Goal: Ask a question

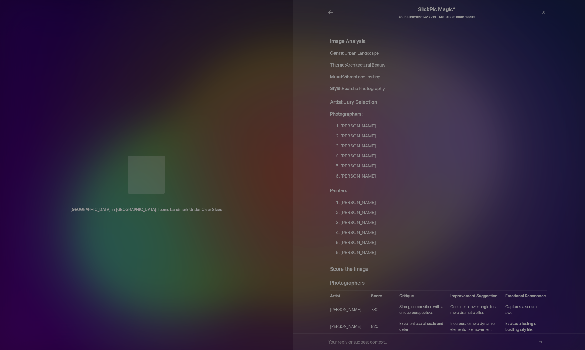
scroll to position [431, 0]
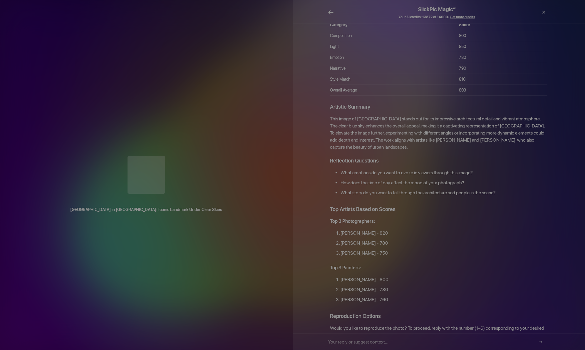
click at [332, 12] on span "←" at bounding box center [331, 12] width 6 height 9
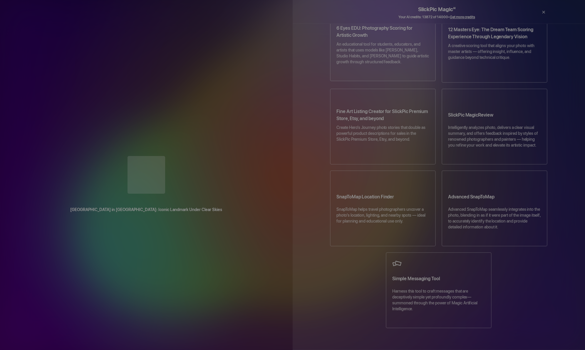
scroll to position [228, 0]
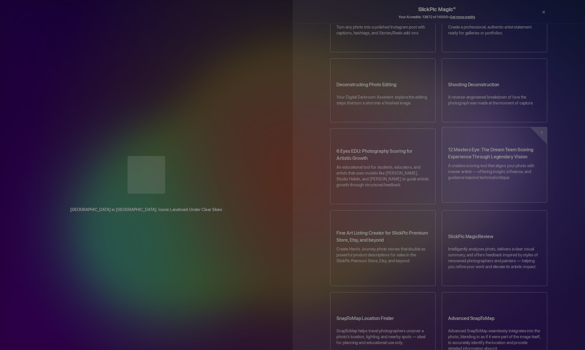
click at [485, 146] on h3 "12 Masters Eye: The Dream Team Scoring Experience Through Legendary Vision" at bounding box center [494, 154] width 93 height 16
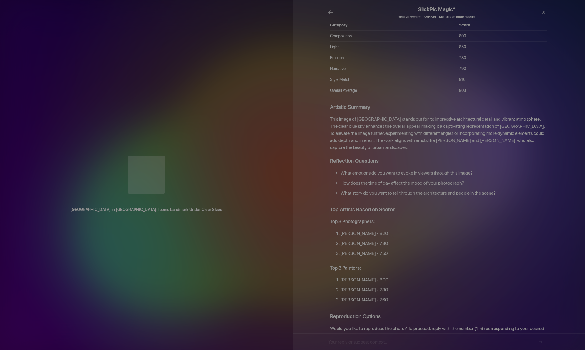
scroll to position [431, 0]
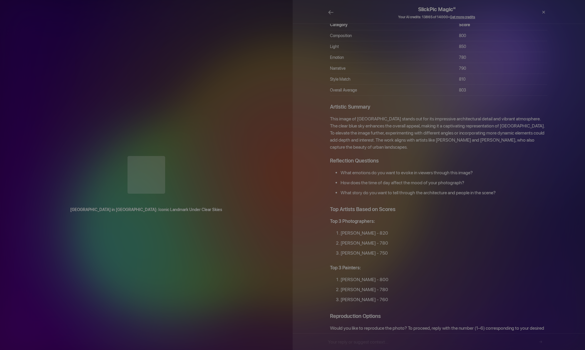
click at [532, 12] on div "×" at bounding box center [532, 13] width 12 height 18
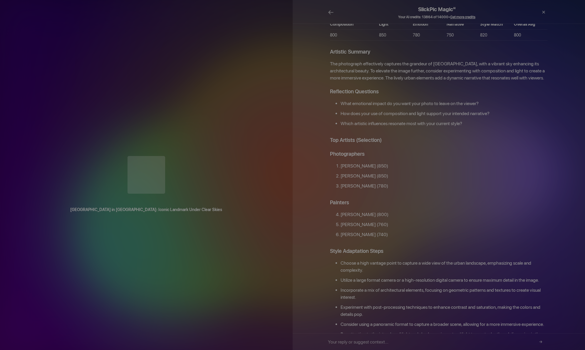
scroll to position [728, 0]
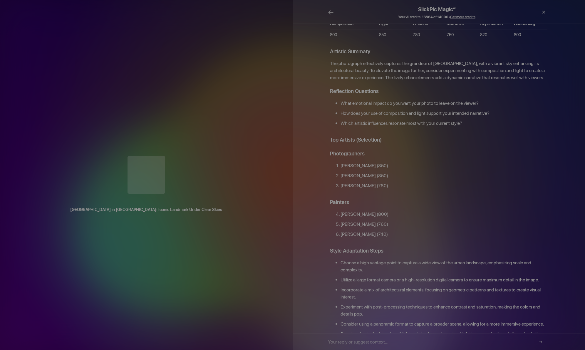
click at [381, 341] on input "text" at bounding box center [437, 341] width 218 height 16
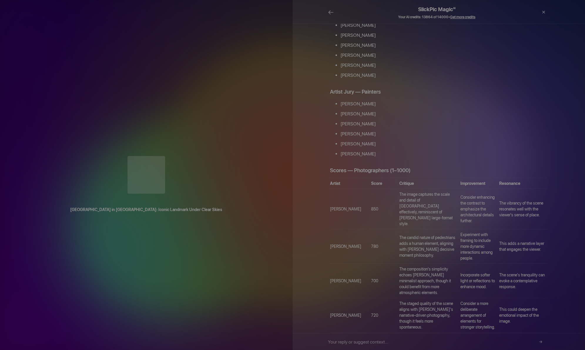
scroll to position [0, 0]
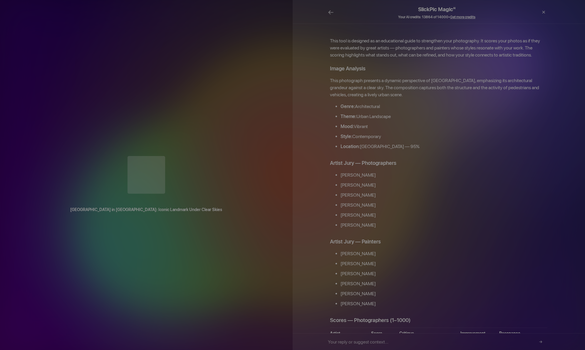
click at [533, 10] on div "×" at bounding box center [532, 13] width 12 height 18
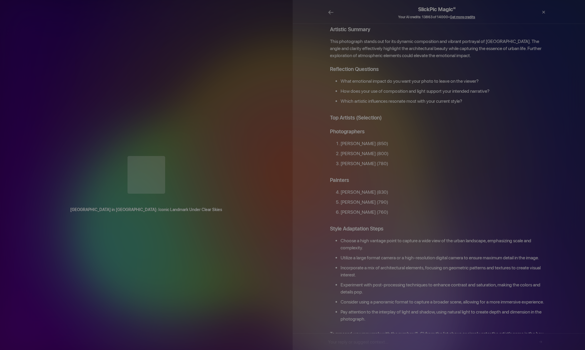
scroll to position [675, 0]
click at [390, 339] on input "text" at bounding box center [437, 341] width 218 height 16
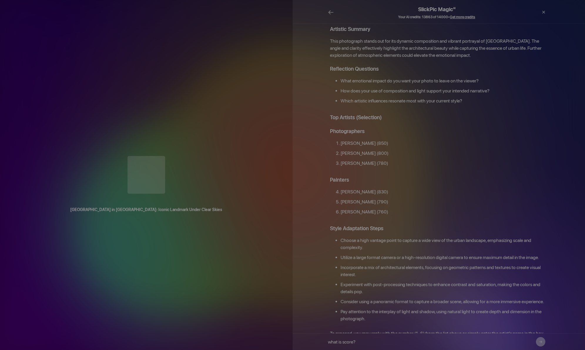
type input "what is score?"
click at [541, 341] on button "→" at bounding box center [540, 341] width 9 height 9
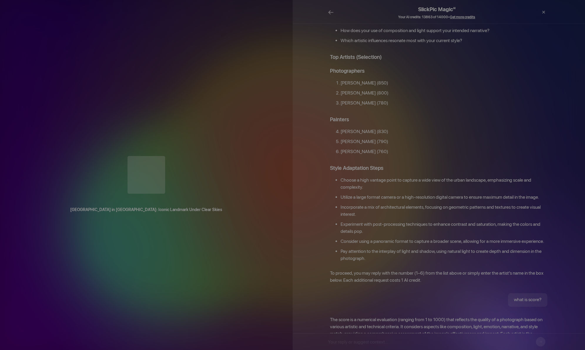
scroll to position [736, 0]
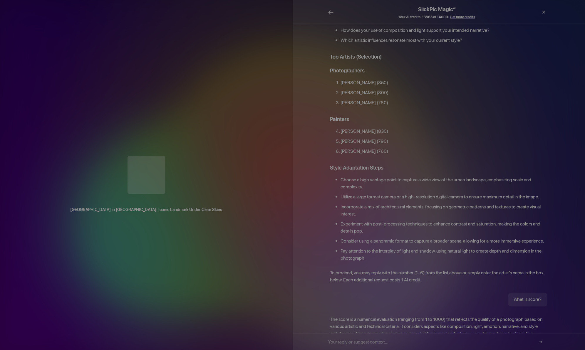
click at [283, 201] on div "[GEOGRAPHIC_DATA] in [GEOGRAPHIC_DATA]: Iconic Landmark Under Clear Skies" at bounding box center [146, 175] width 293 height 51
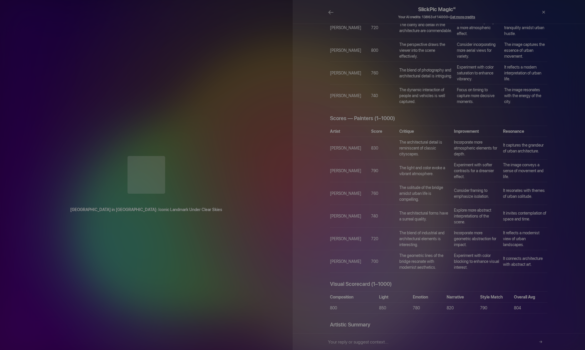
scroll to position [454, 0]
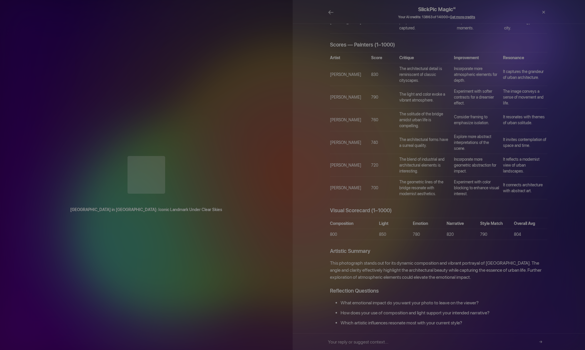
click at [532, 12] on div "×" at bounding box center [532, 13] width 12 height 18
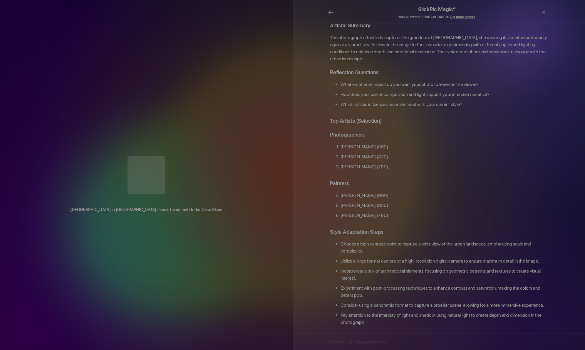
scroll to position [732, 0]
